Goal: Find specific page/section: Find specific page/section

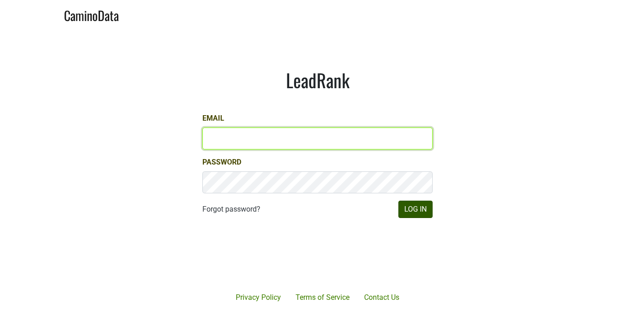
type input "[PERSON_NAME][EMAIL_ADDRESS][DOMAIN_NAME]"
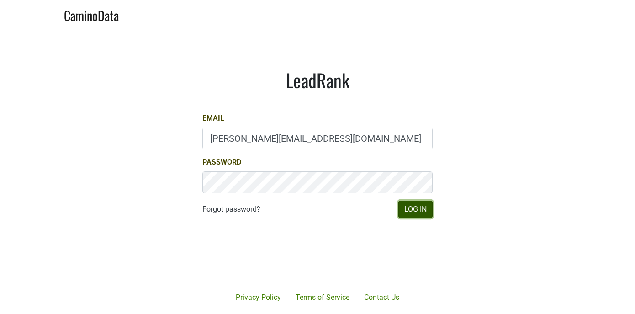
click at [423, 212] on button "Log In" at bounding box center [416, 209] width 34 height 17
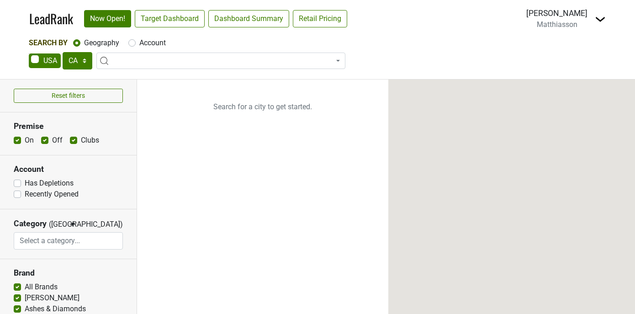
select select "CA"
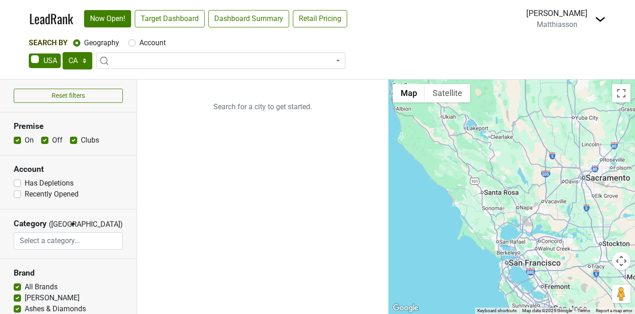
click at [139, 43] on label "Account" at bounding box center [152, 42] width 27 height 11
click at [134, 43] on input "Account" at bounding box center [131, 41] width 7 height 9
radio input "true"
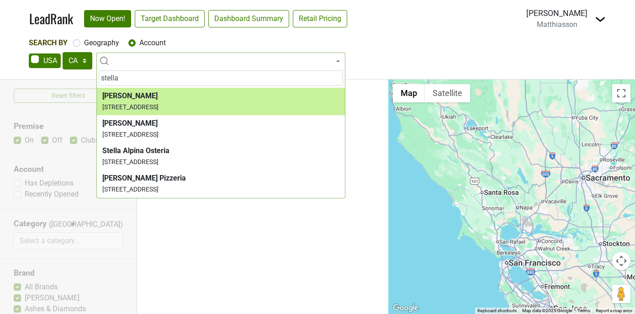
type input "stella"
select select "124461613"
